Goal: Navigation & Orientation: Find specific page/section

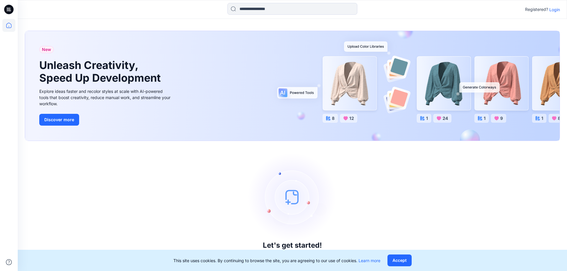
click at [555, 11] on p "Login" at bounding box center [554, 9] width 11 height 6
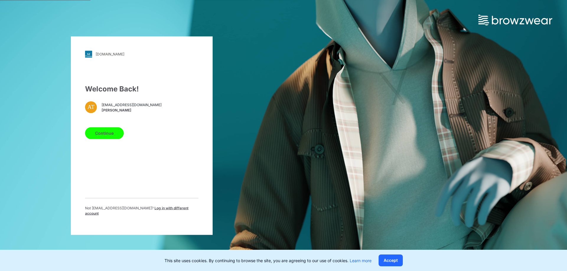
click at [108, 133] on button "Continue" at bounding box center [104, 133] width 39 height 12
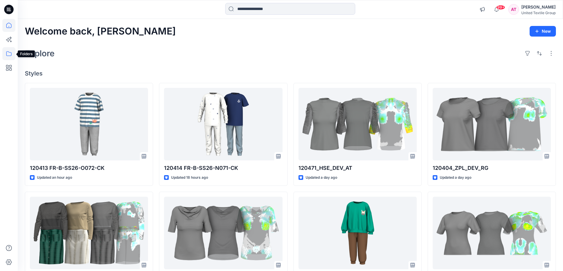
click at [11, 56] on icon at bounding box center [8, 53] width 13 height 13
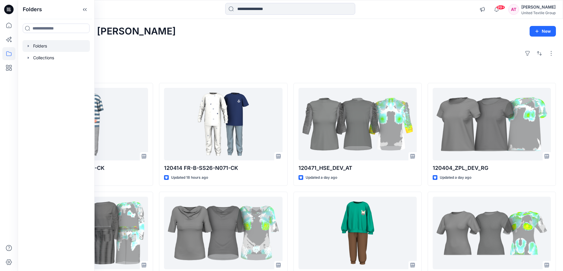
click at [43, 45] on div at bounding box center [55, 46] width 67 height 12
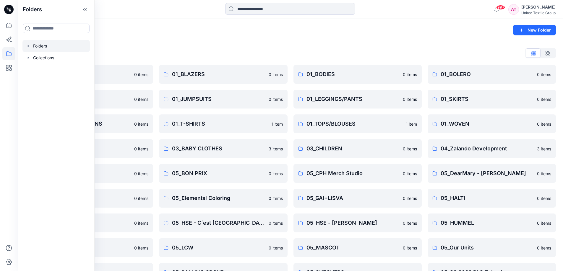
click at [189, 53] on div "Folders List" at bounding box center [290, 52] width 531 height 9
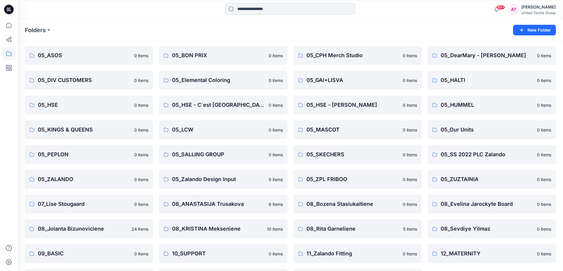
scroll to position [142, 0]
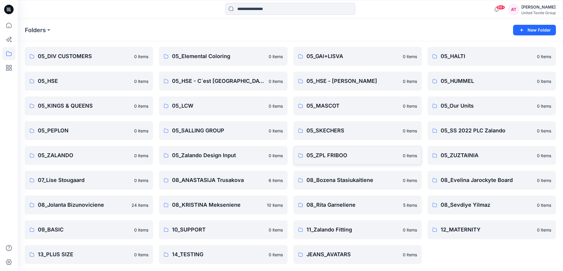
click at [354, 156] on p "05_ZPL FRIBOO" at bounding box center [352, 156] width 93 height 8
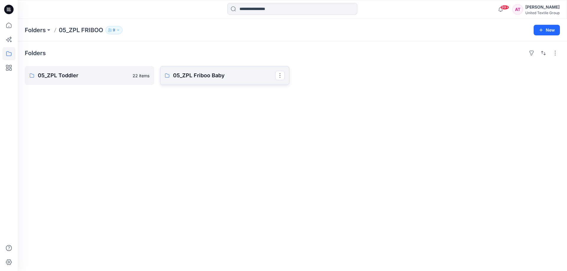
click at [236, 78] on p "05_ZPL Friboo Baby" at bounding box center [224, 75] width 102 height 8
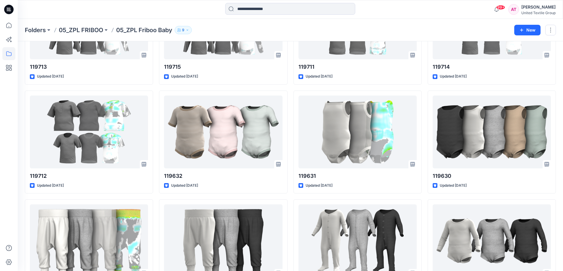
scroll to position [343, 0]
